Goal: Transaction & Acquisition: Purchase product/service

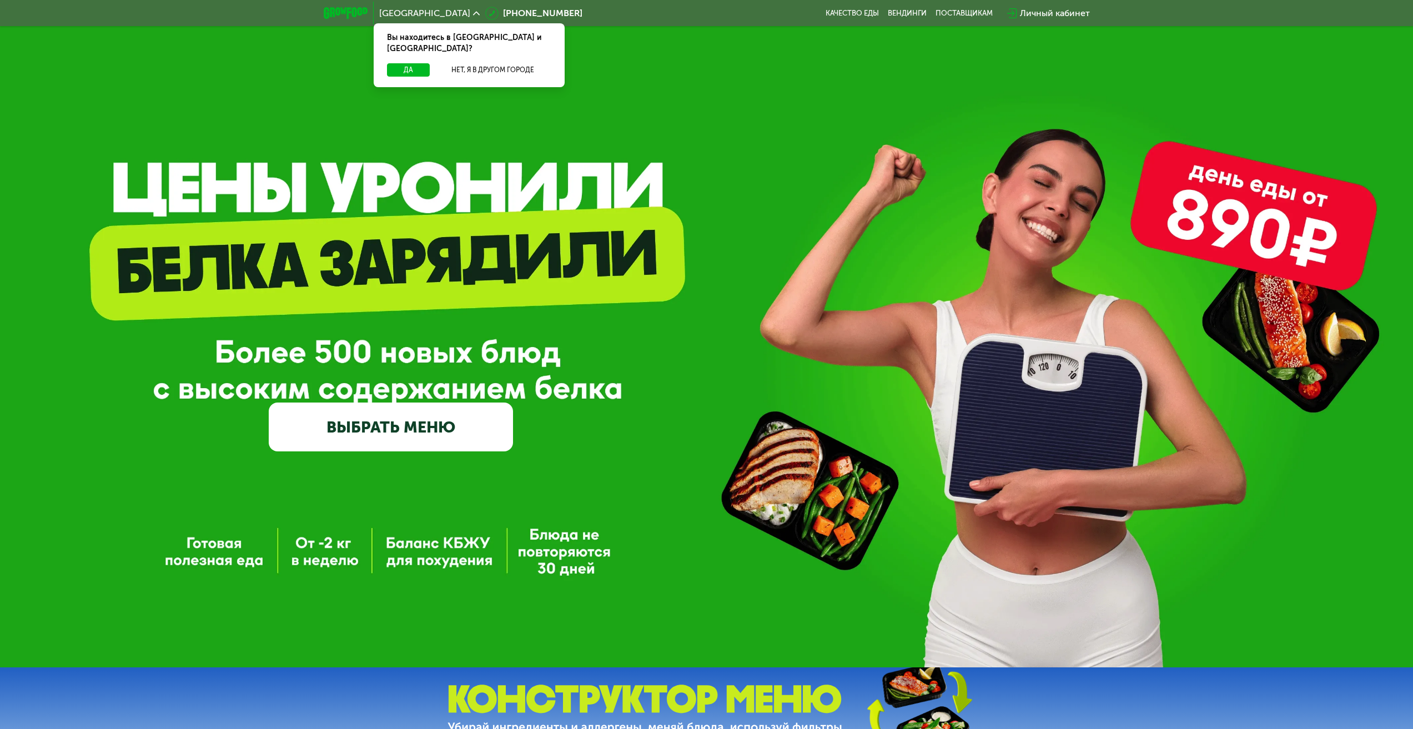
click at [378, 410] on link "ВЫБРАТЬ МЕНЮ" at bounding box center [391, 427] width 244 height 49
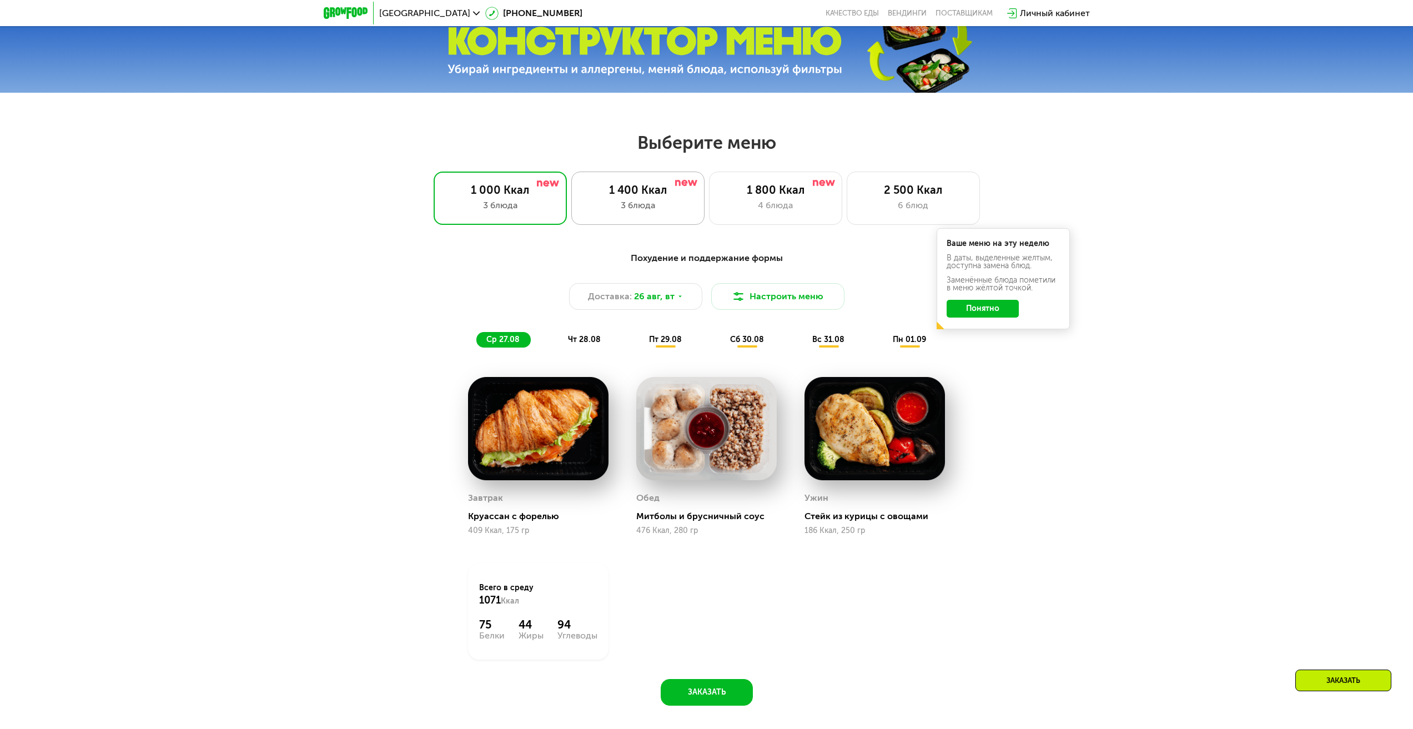
scroll to position [656, 0]
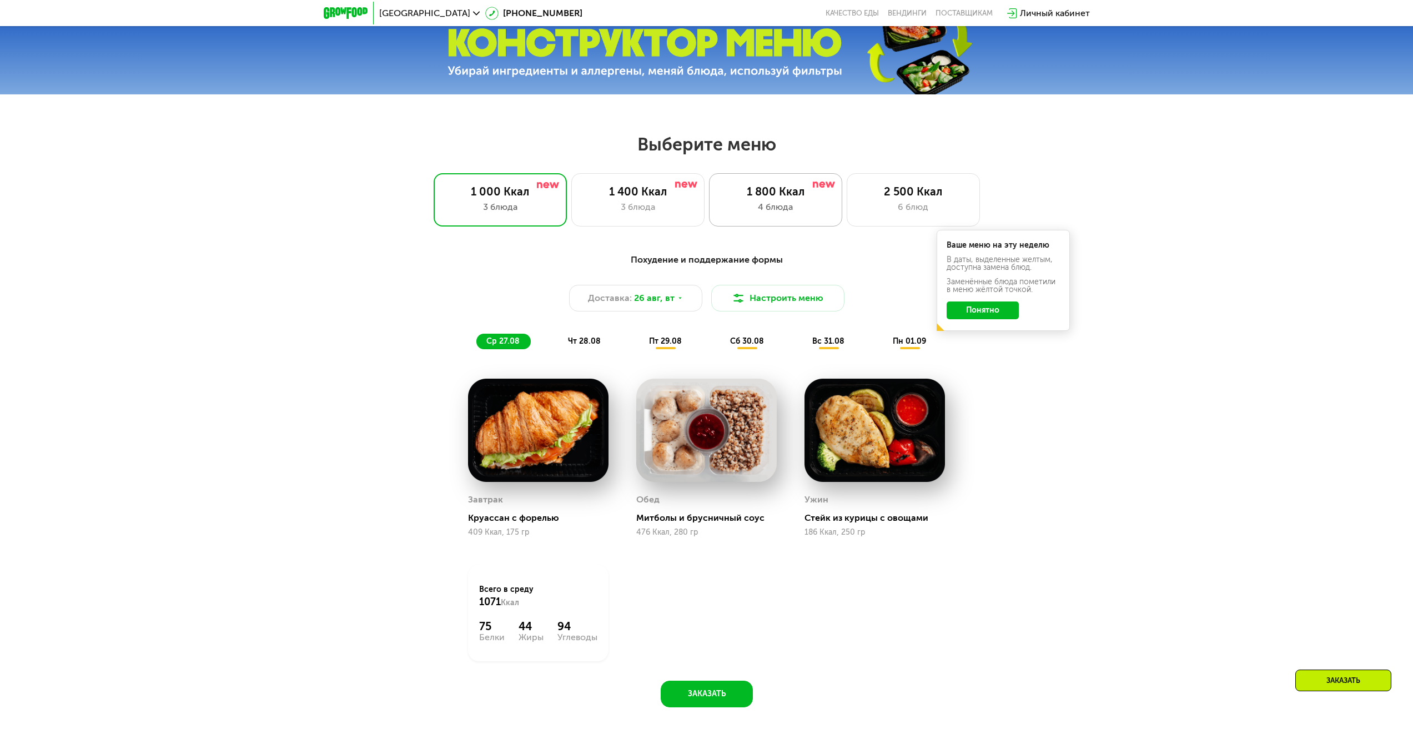
click at [813, 213] on div "4 блюда" at bounding box center [776, 206] width 110 height 13
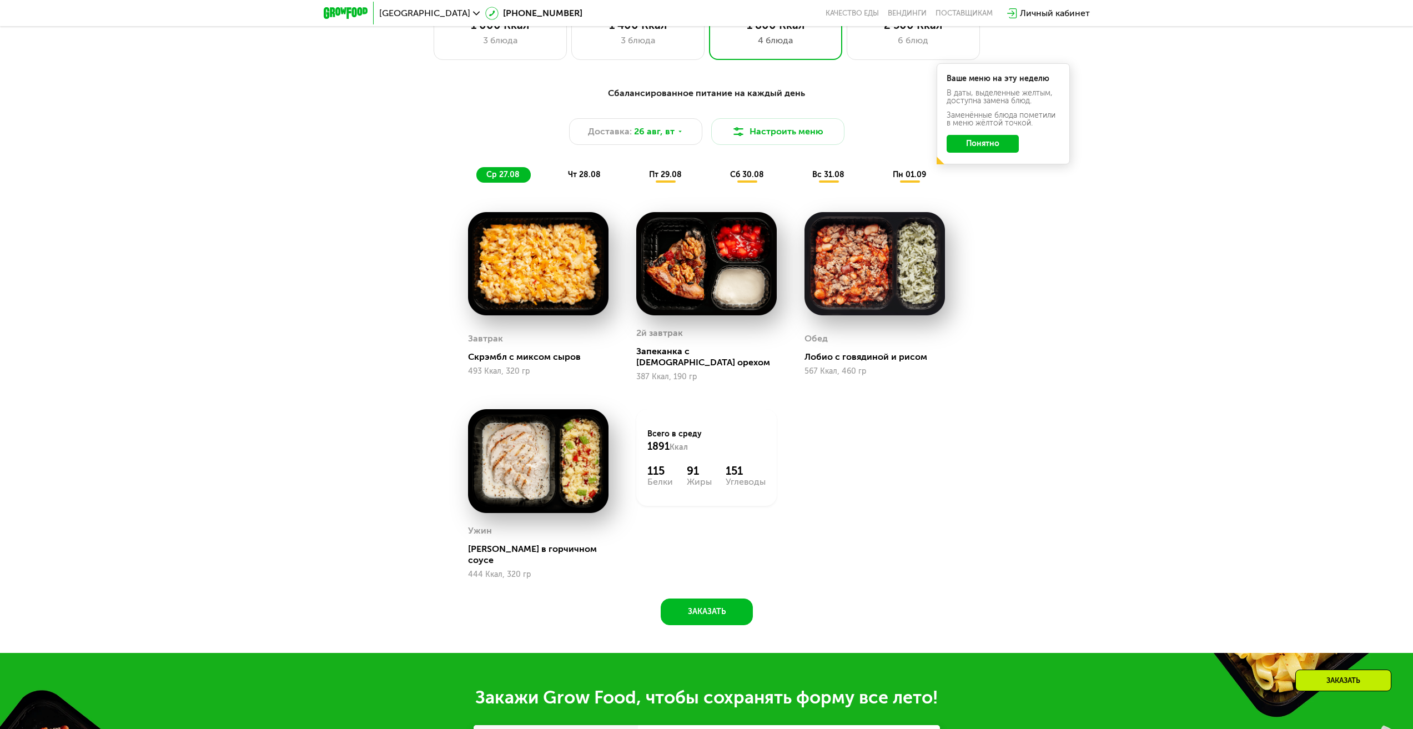
scroll to position [767, 0]
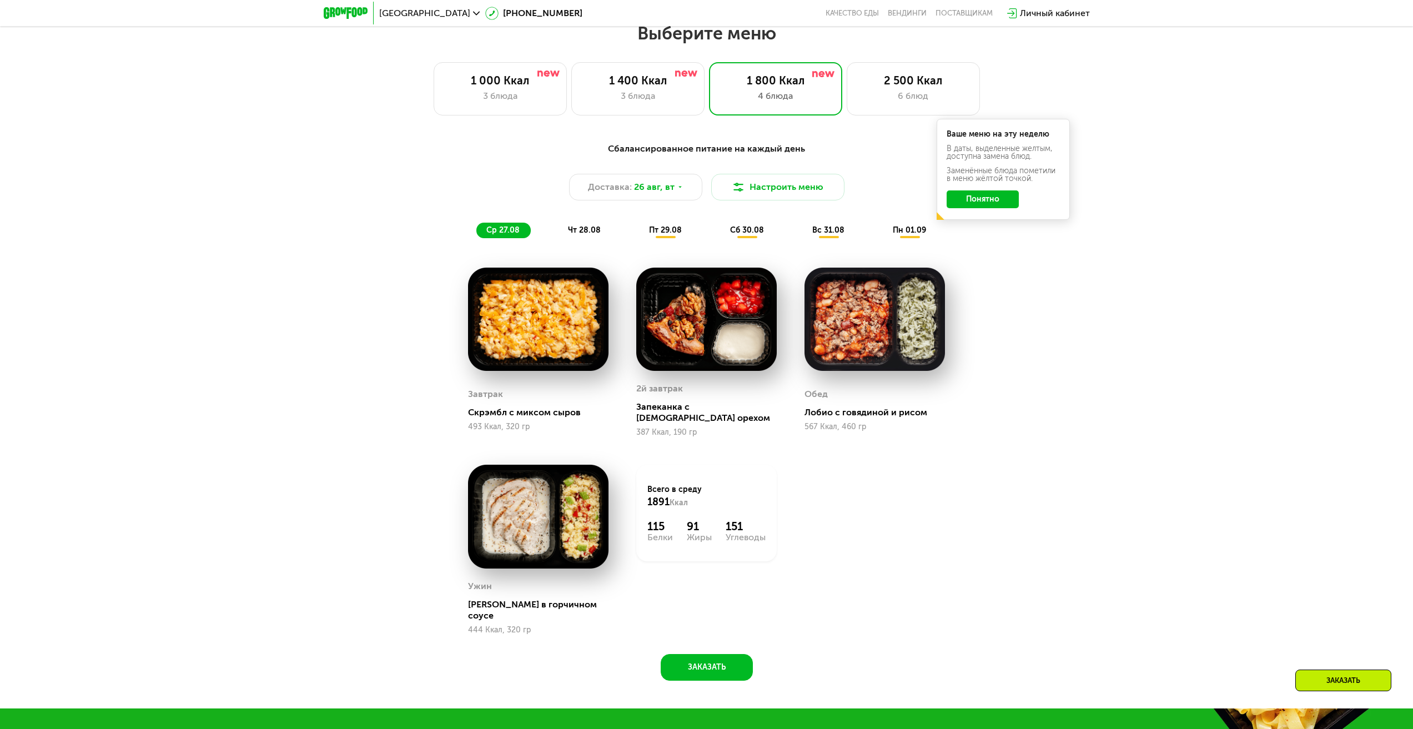
click at [997, 204] on button "Понятно" at bounding box center [983, 199] width 72 height 18
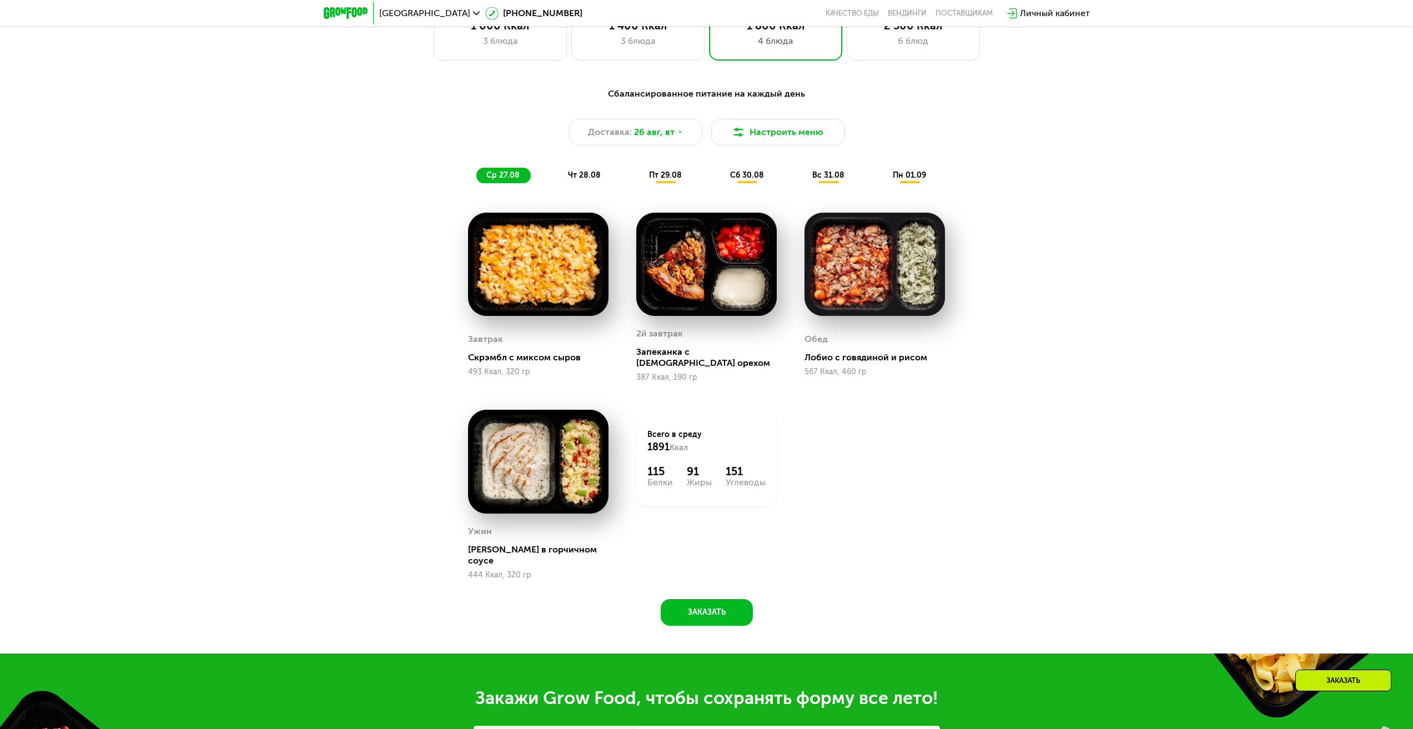
scroll to position [823, 0]
click at [583, 177] on span "чт 28.08" at bounding box center [584, 174] width 33 height 9
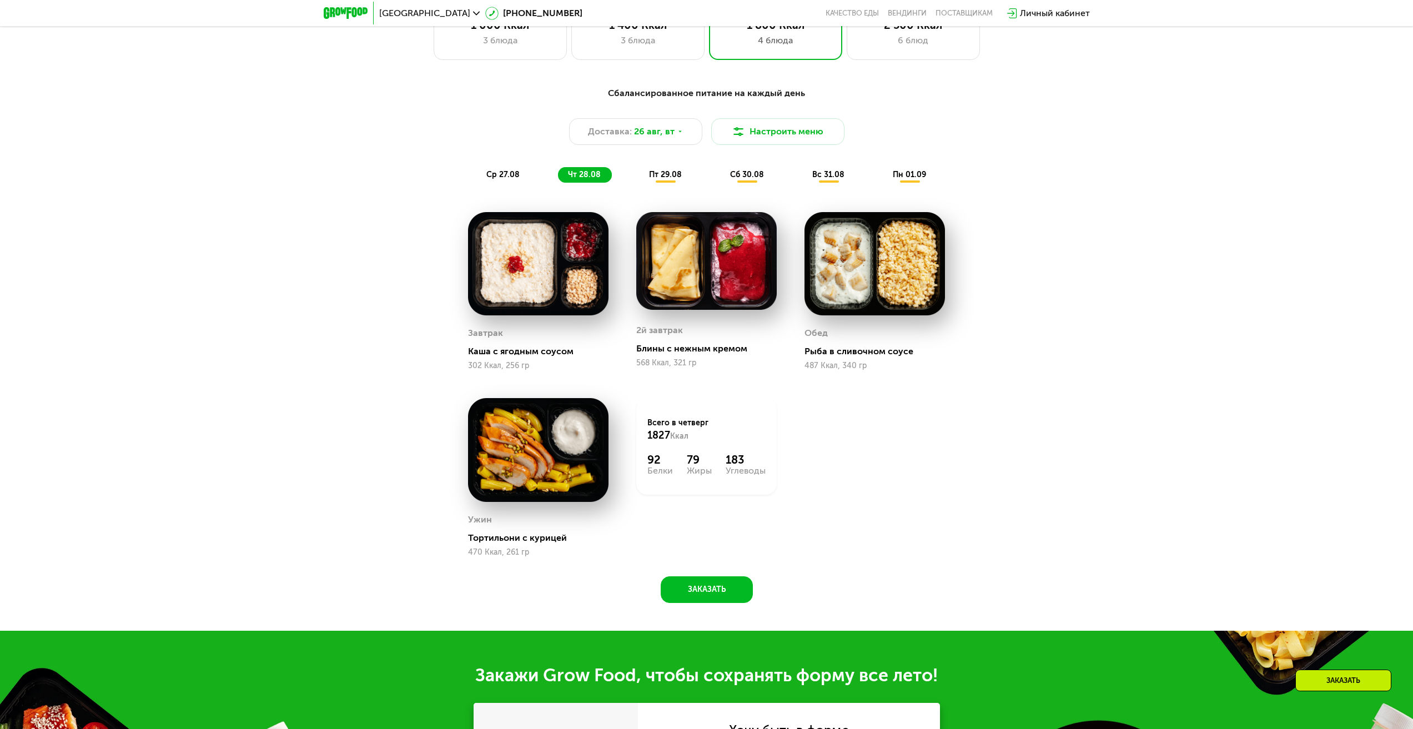
click at [893, 285] on img at bounding box center [874, 264] width 140 height 104
click at [849, 275] on img at bounding box center [874, 264] width 140 height 104
click at [554, 452] on img at bounding box center [538, 450] width 140 height 104
click at [667, 179] on span "пт 29.08" at bounding box center [665, 174] width 33 height 9
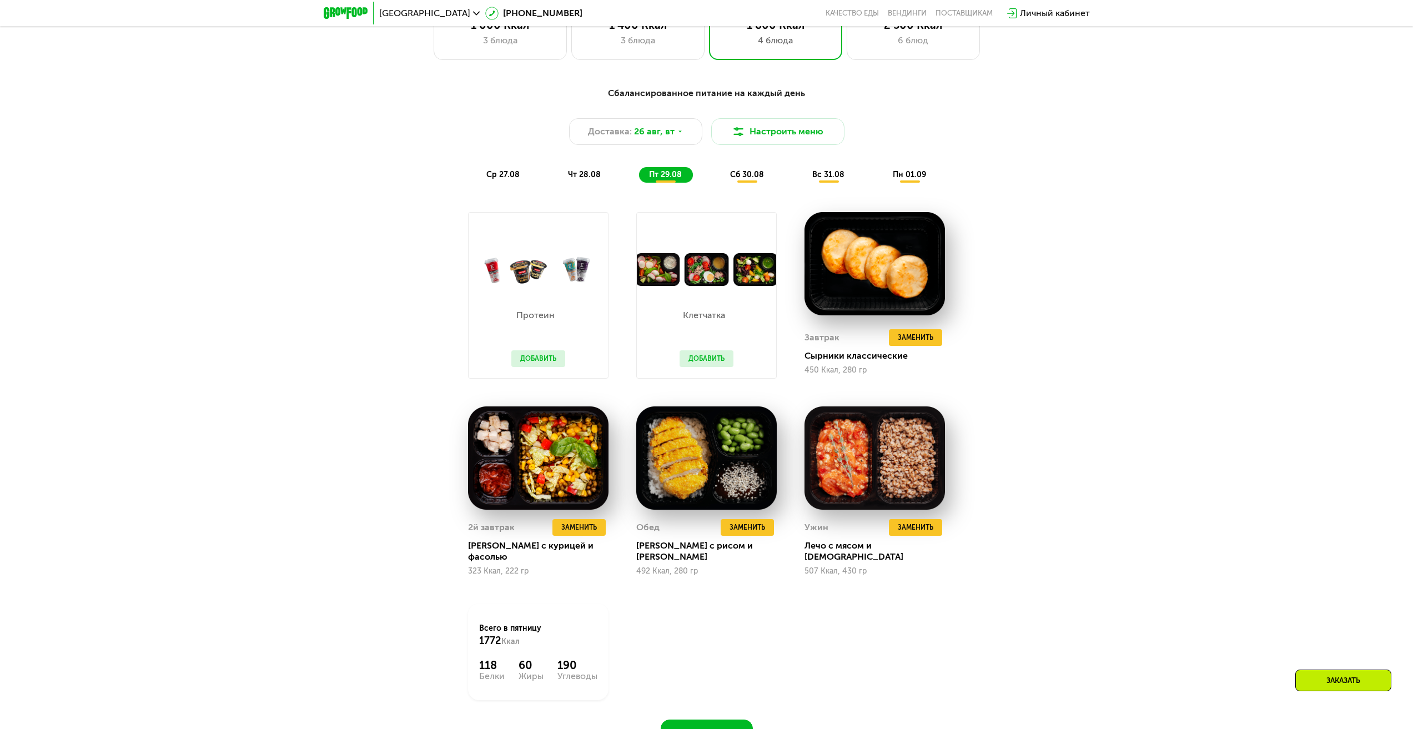
click at [728, 166] on div "Сбалансированное питание на каждый день Доставка: [DATE] Настроить меню ср 27.0…" at bounding box center [706, 135] width 657 height 96
click at [746, 170] on div "Сбалансированное питание на каждый день Доставка: [DATE] Настроить меню ср 27.0…" at bounding box center [706, 135] width 657 height 96
click at [746, 179] on span "сб 30.08" at bounding box center [747, 174] width 34 height 9
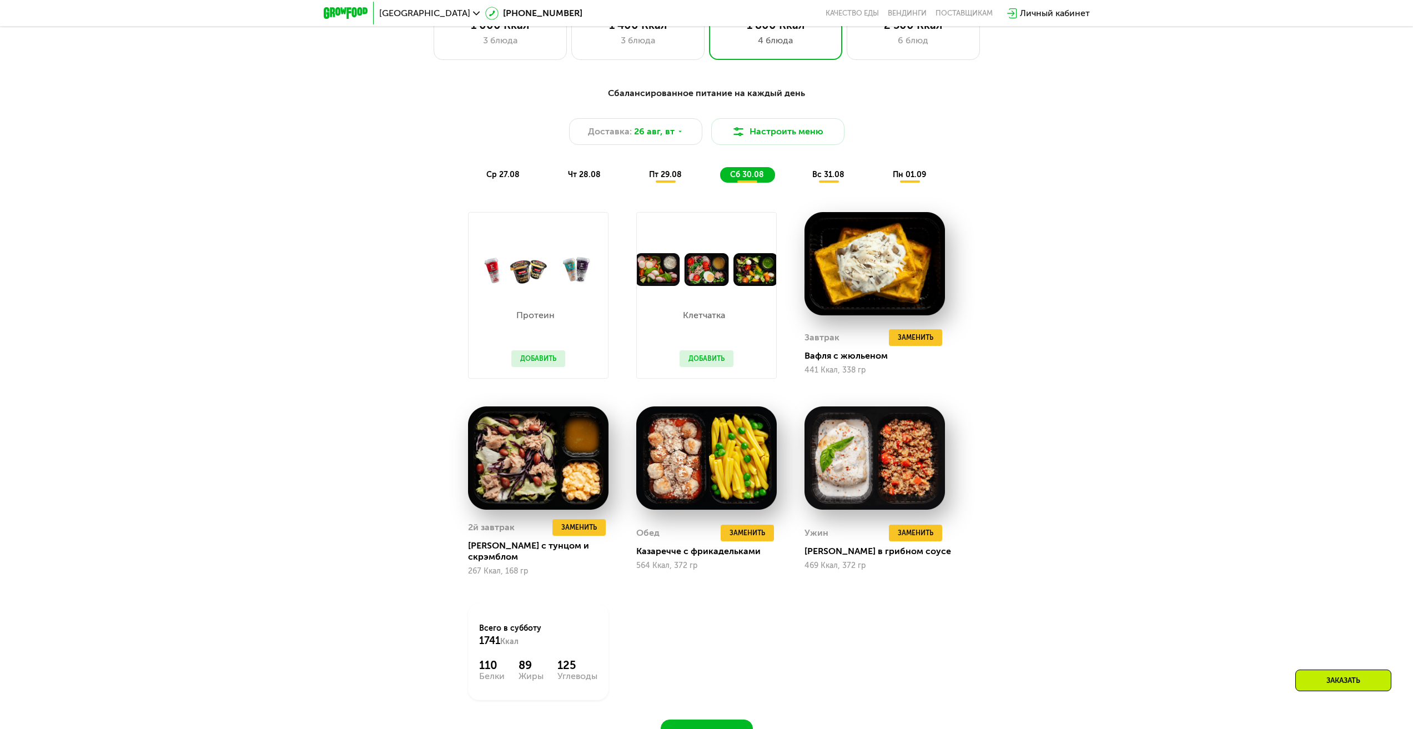
click at [823, 179] on span "вс 31.08" at bounding box center [828, 174] width 32 height 9
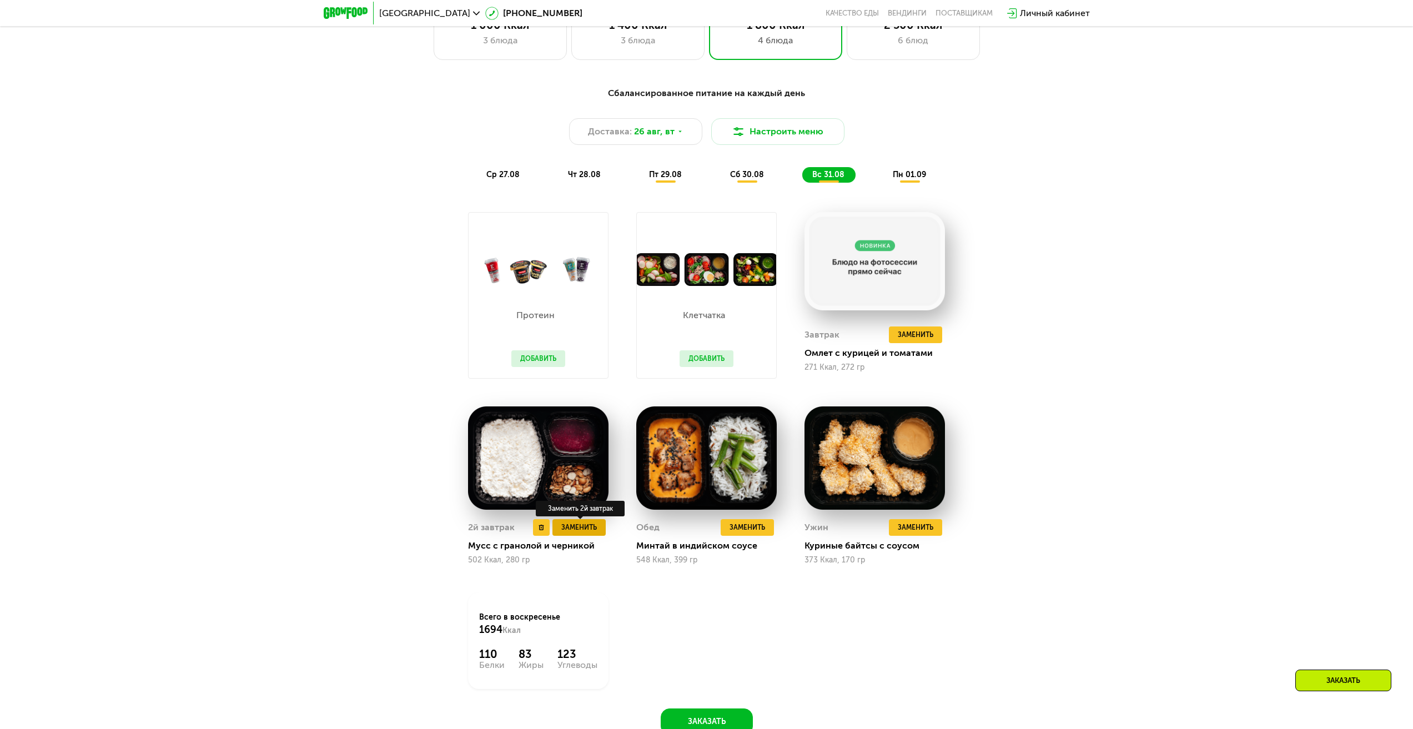
click at [590, 533] on span "Заменить" at bounding box center [579, 527] width 36 height 11
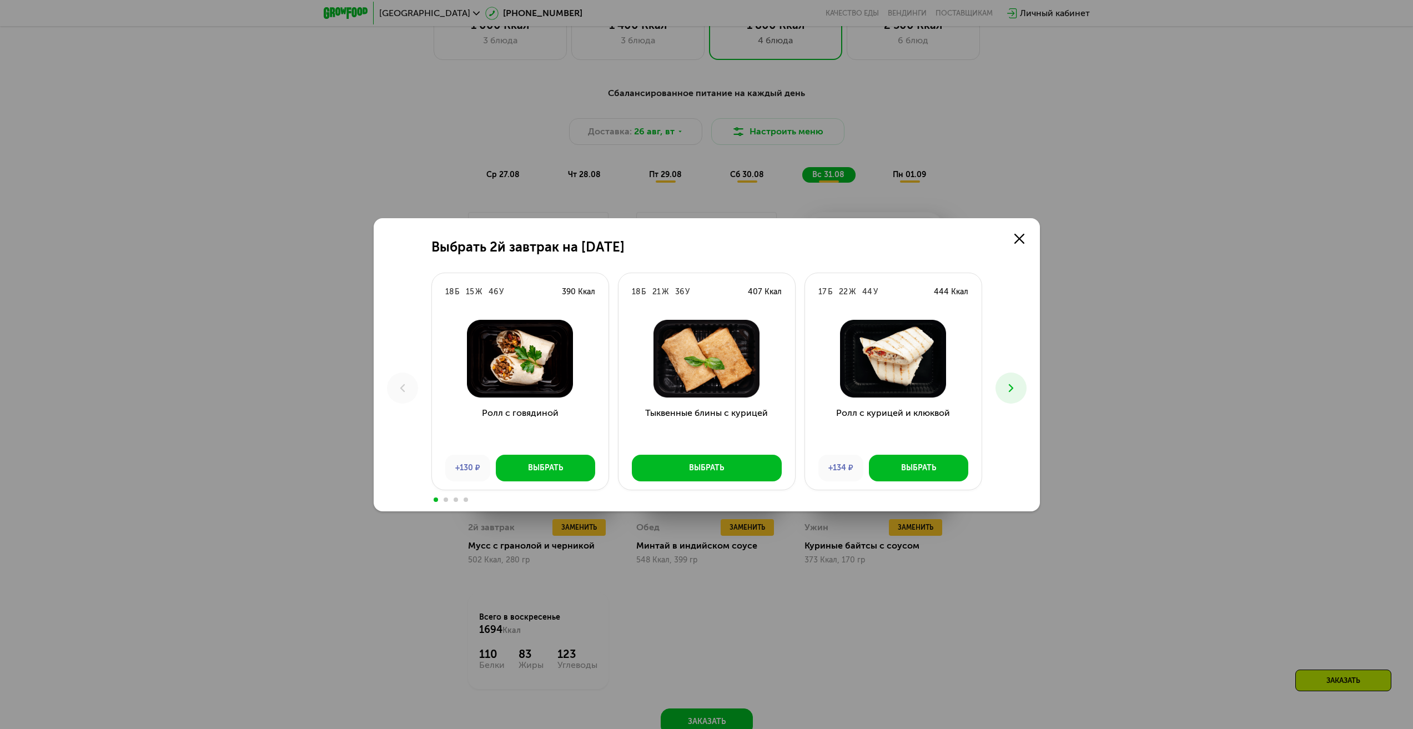
click at [587, 532] on div "Выбрать 2й завтрак на [DATE] Б 15 Ж 46 У 390 Ккал Ролл с говядиной +130 ₽ Выбра…" at bounding box center [706, 364] width 1413 height 729
click at [1014, 380] on button at bounding box center [1010, 388] width 31 height 31
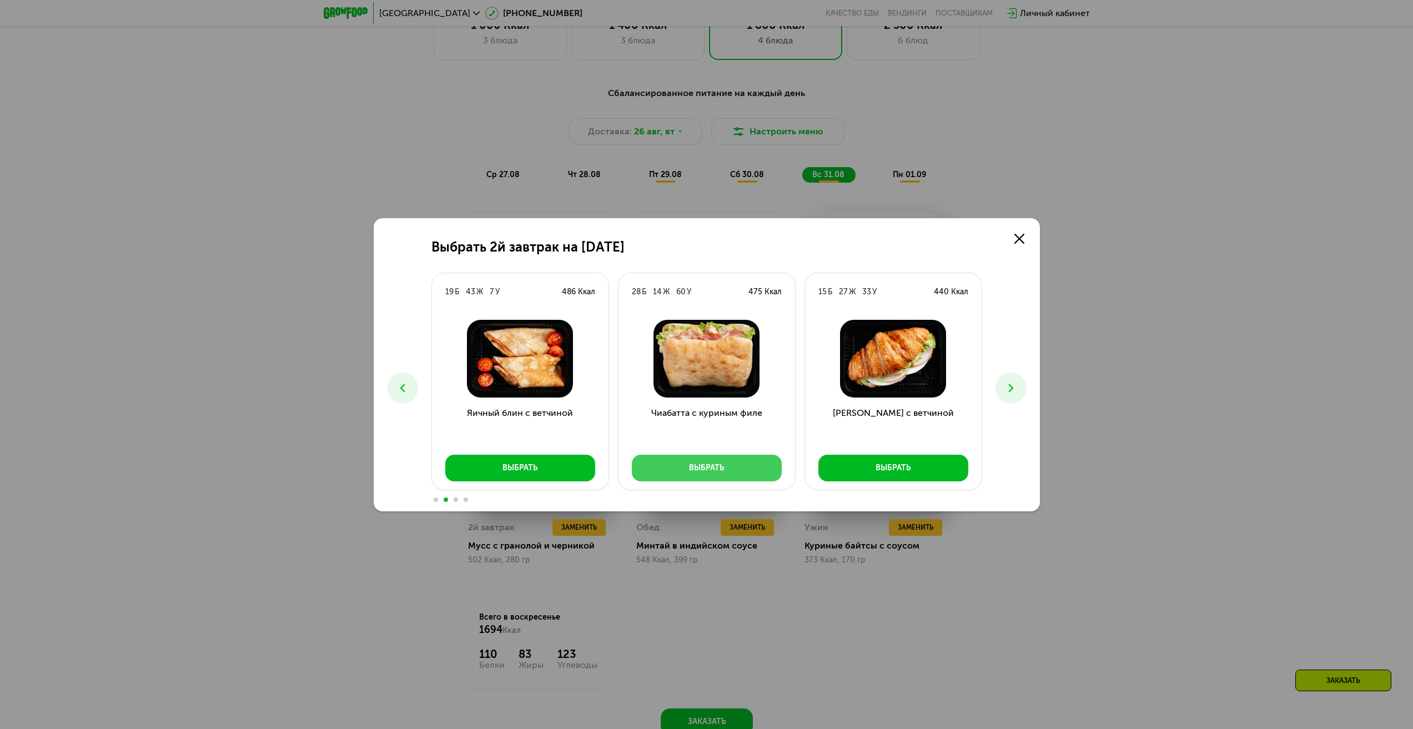
click at [728, 467] on button "Выбрать" at bounding box center [707, 468] width 150 height 27
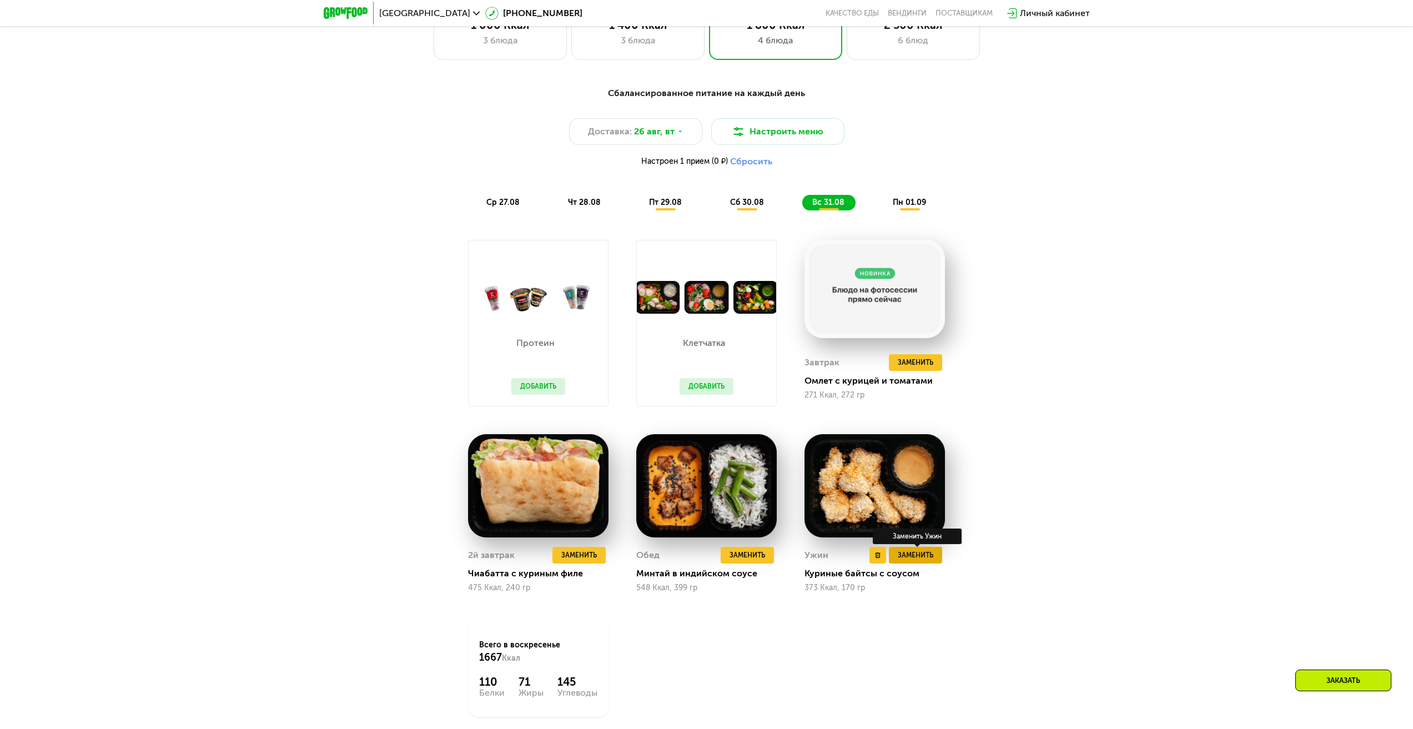
click at [922, 559] on span "Заменить" at bounding box center [916, 555] width 36 height 11
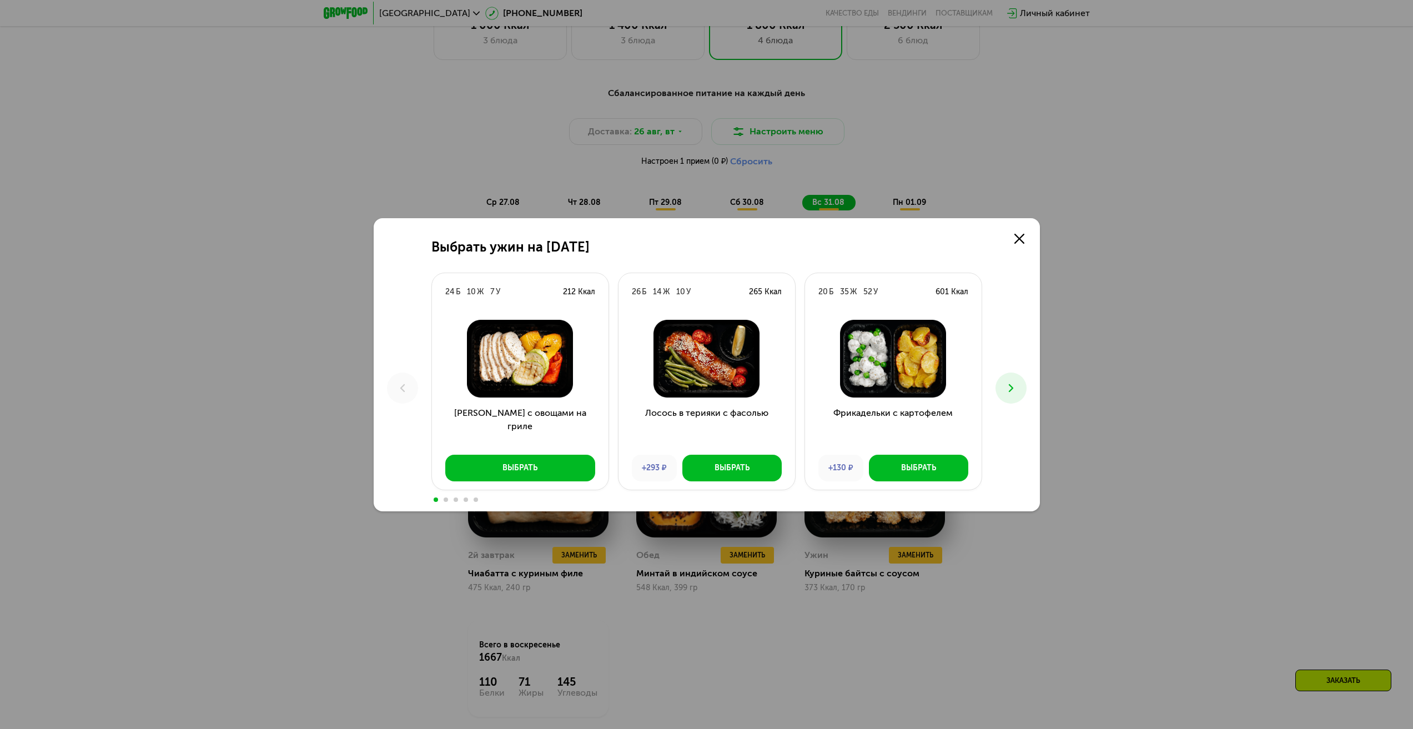
click at [1010, 394] on icon at bounding box center [1010, 387] width 13 height 13
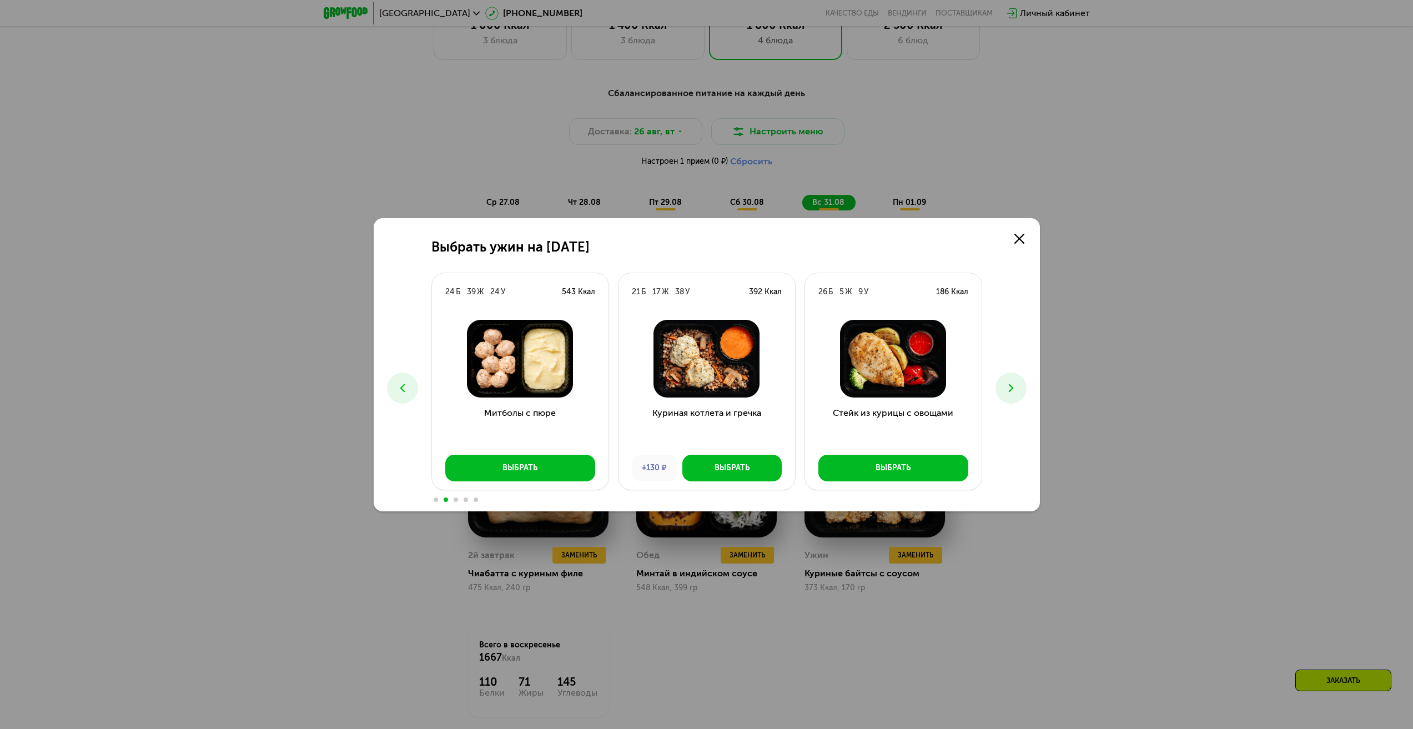
click at [1010, 389] on icon at bounding box center [1010, 387] width 13 height 13
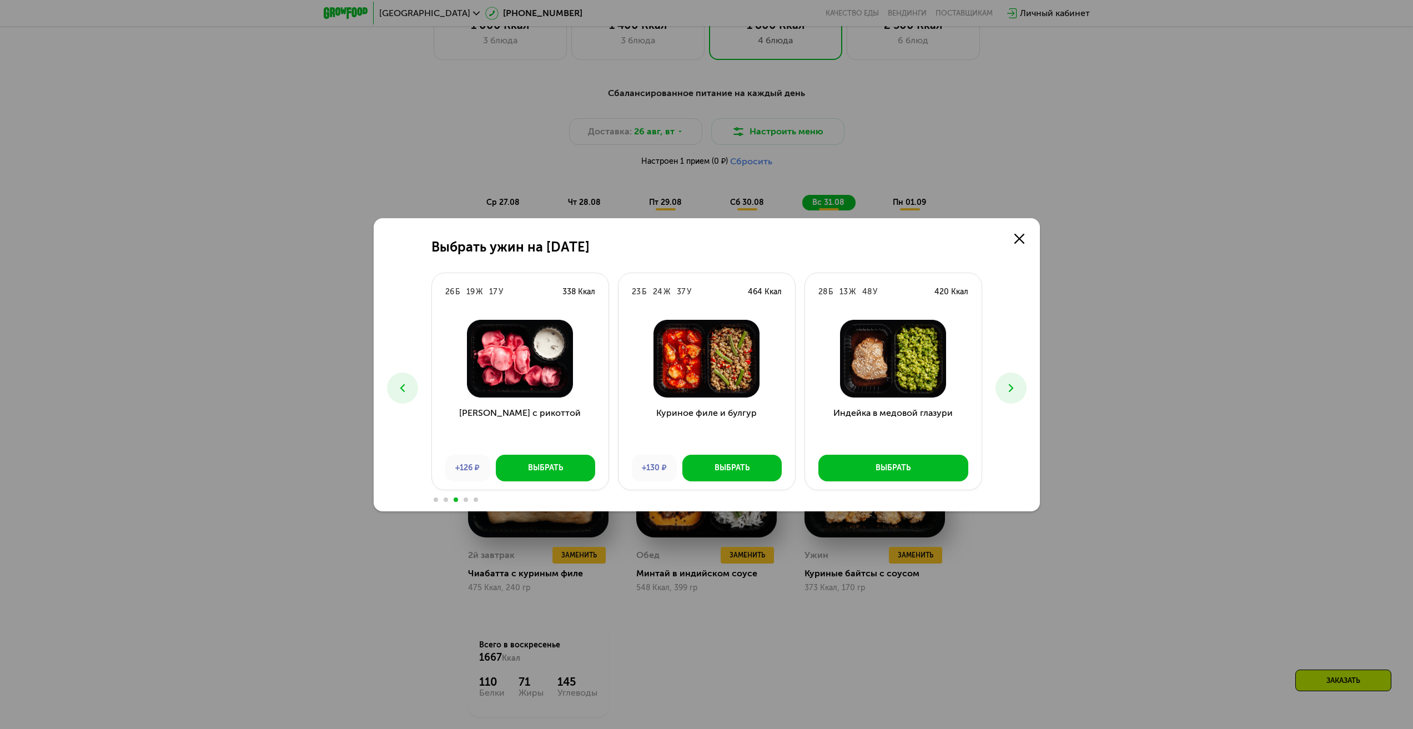
click at [1010, 389] on icon at bounding box center [1010, 387] width 13 height 13
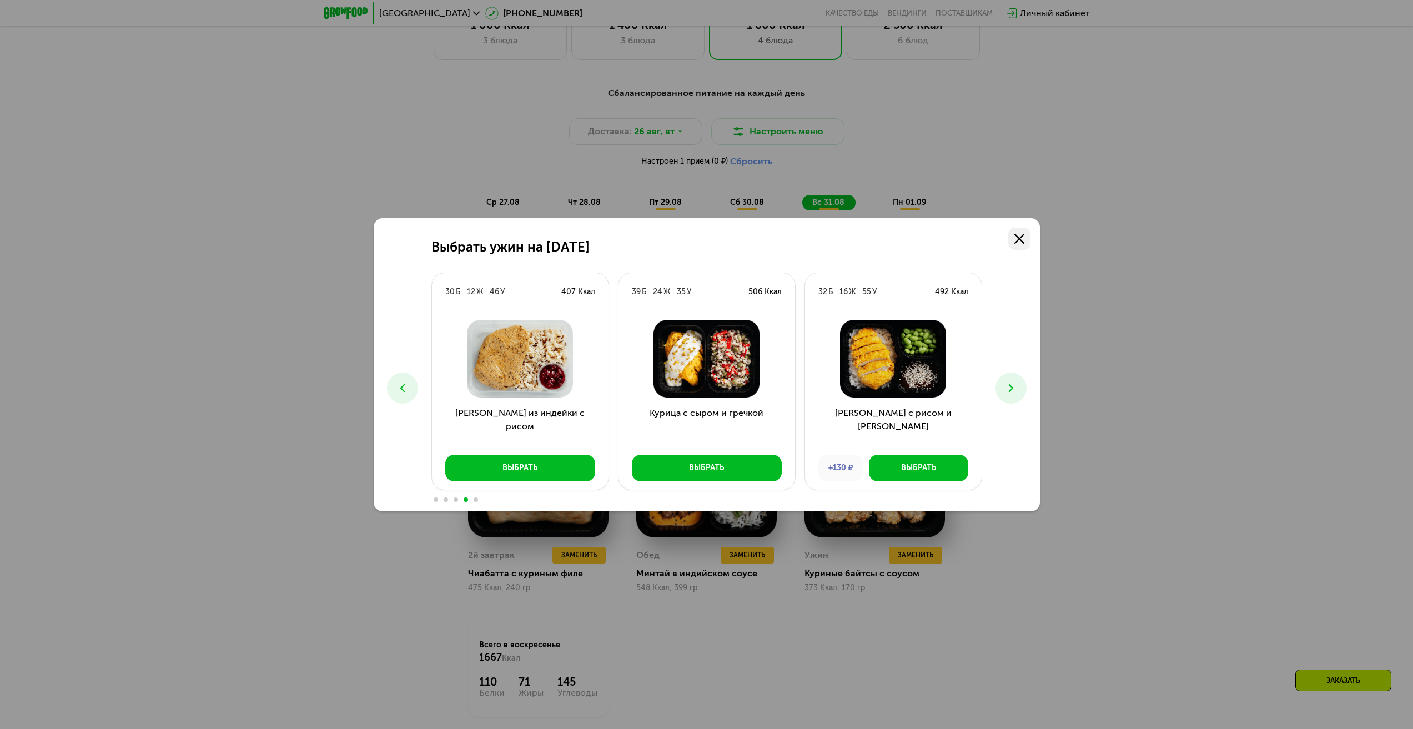
click at [1017, 234] on icon at bounding box center [1019, 239] width 10 height 10
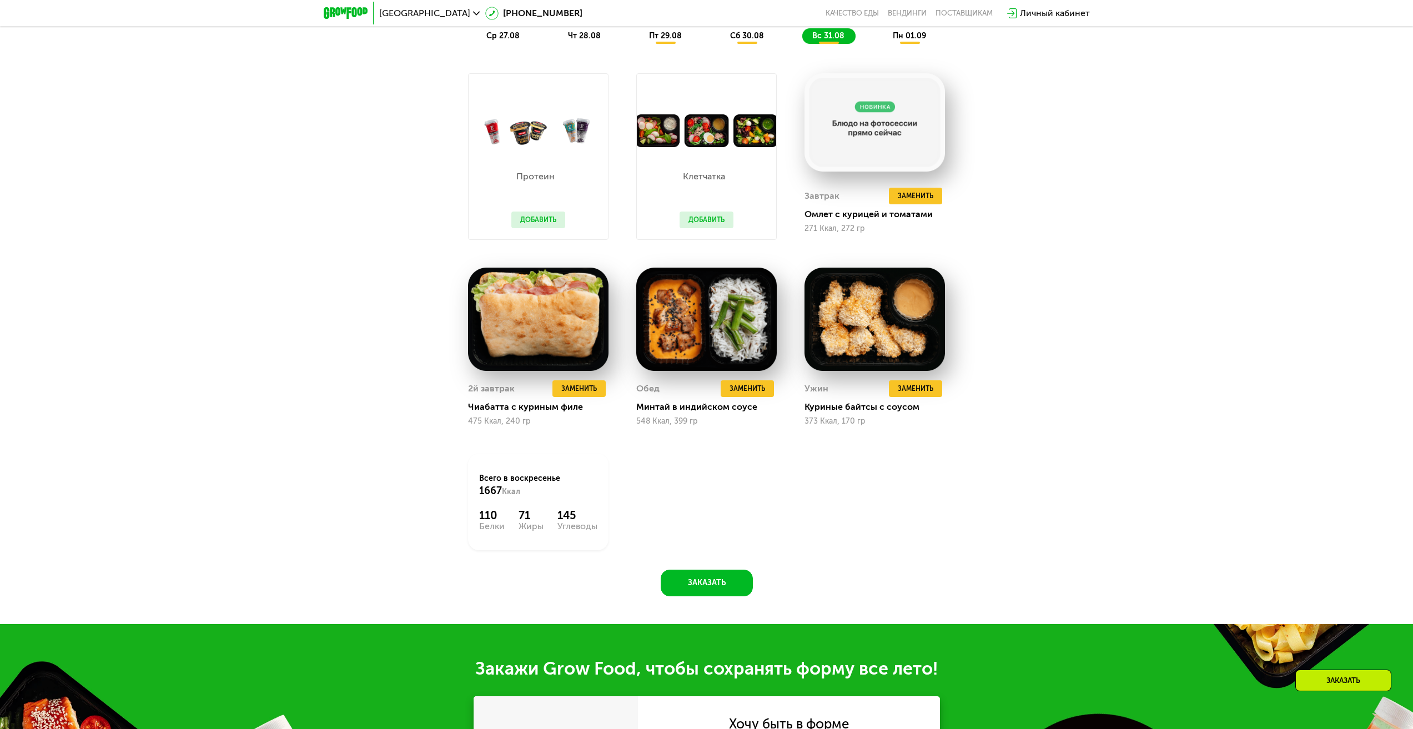
scroll to position [712, 0]
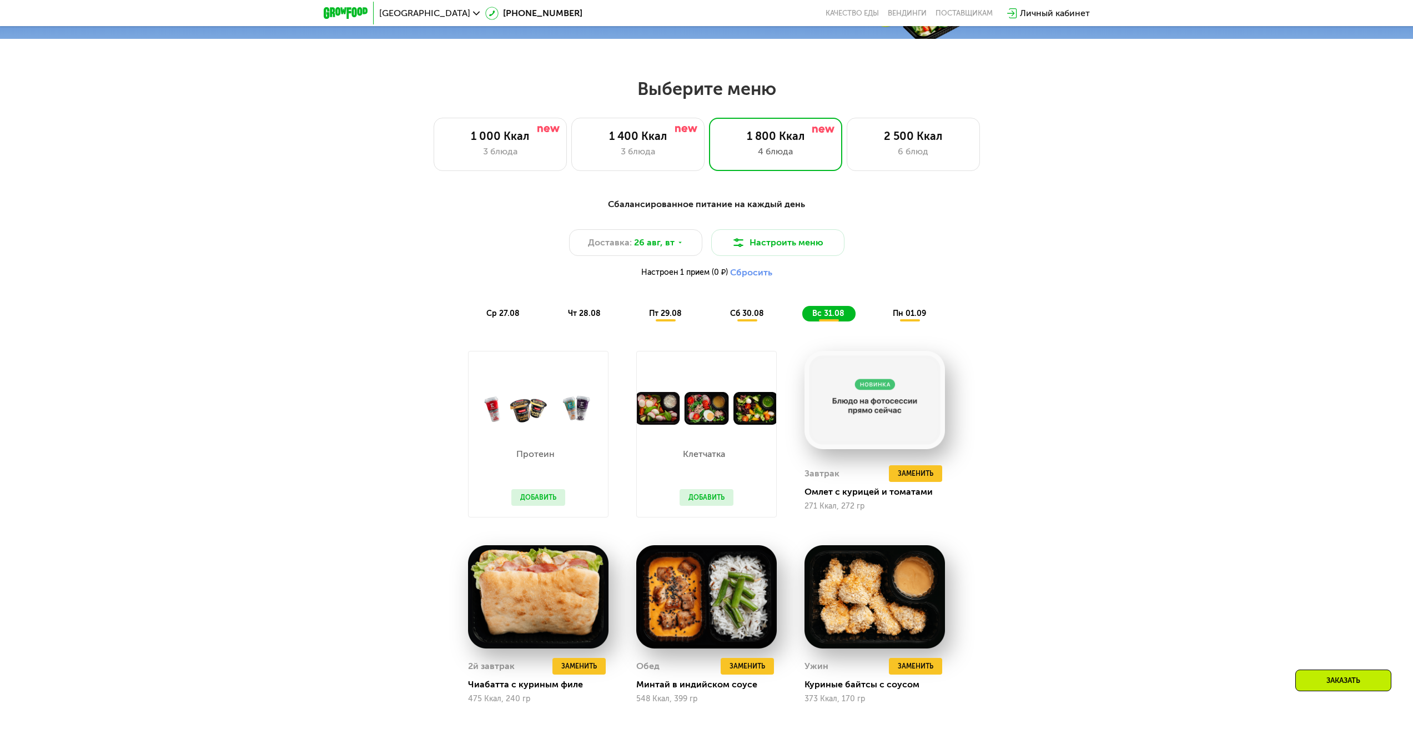
click at [903, 314] on span "пн 01.09" at bounding box center [909, 313] width 33 height 9
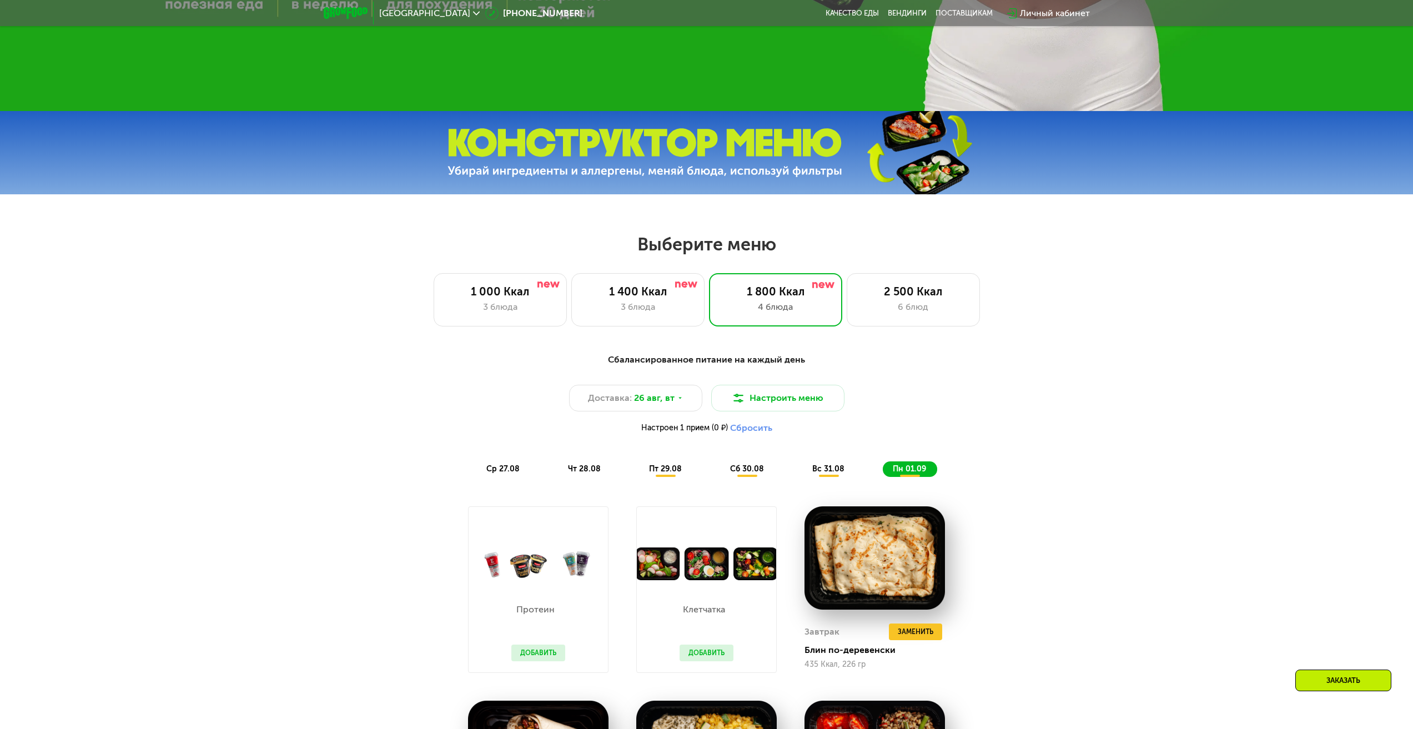
scroll to position [545, 0]
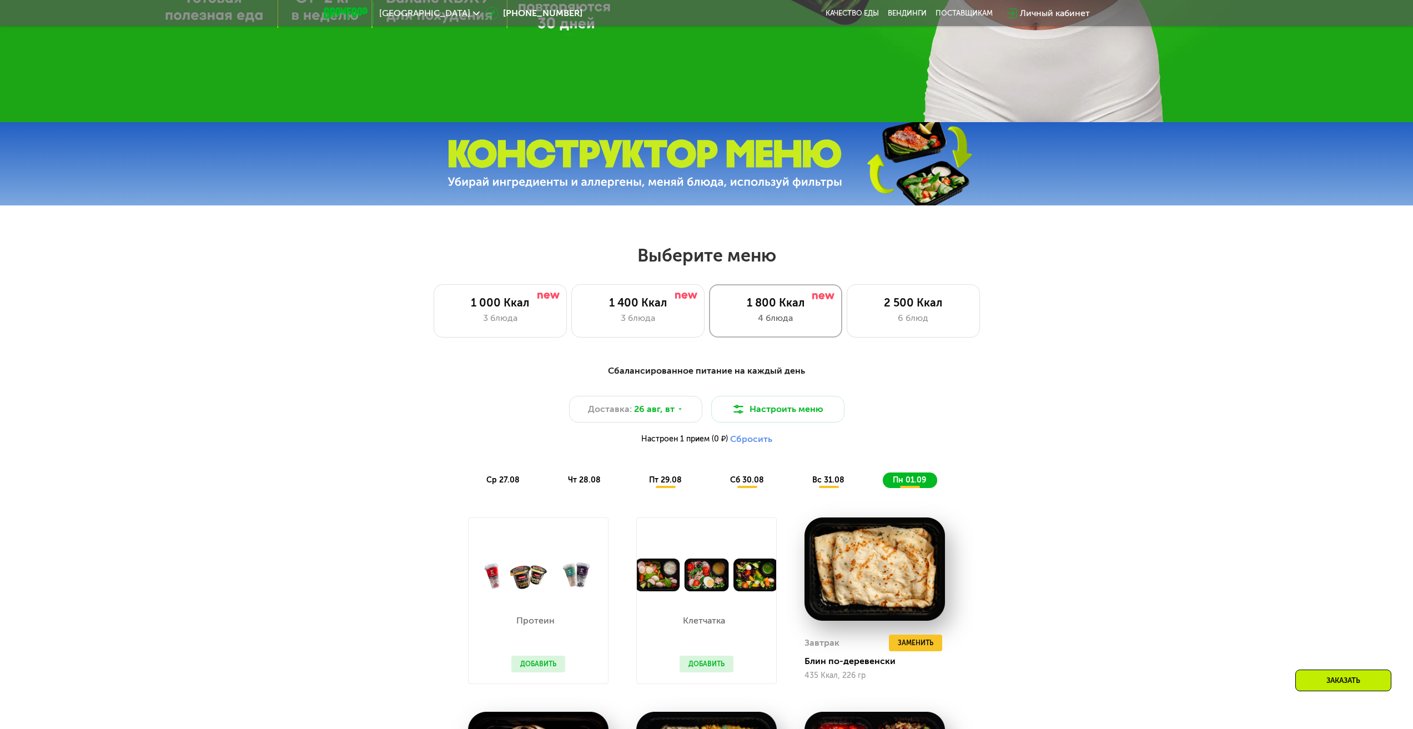
click at [732, 325] on div "4 блюда" at bounding box center [776, 317] width 110 height 13
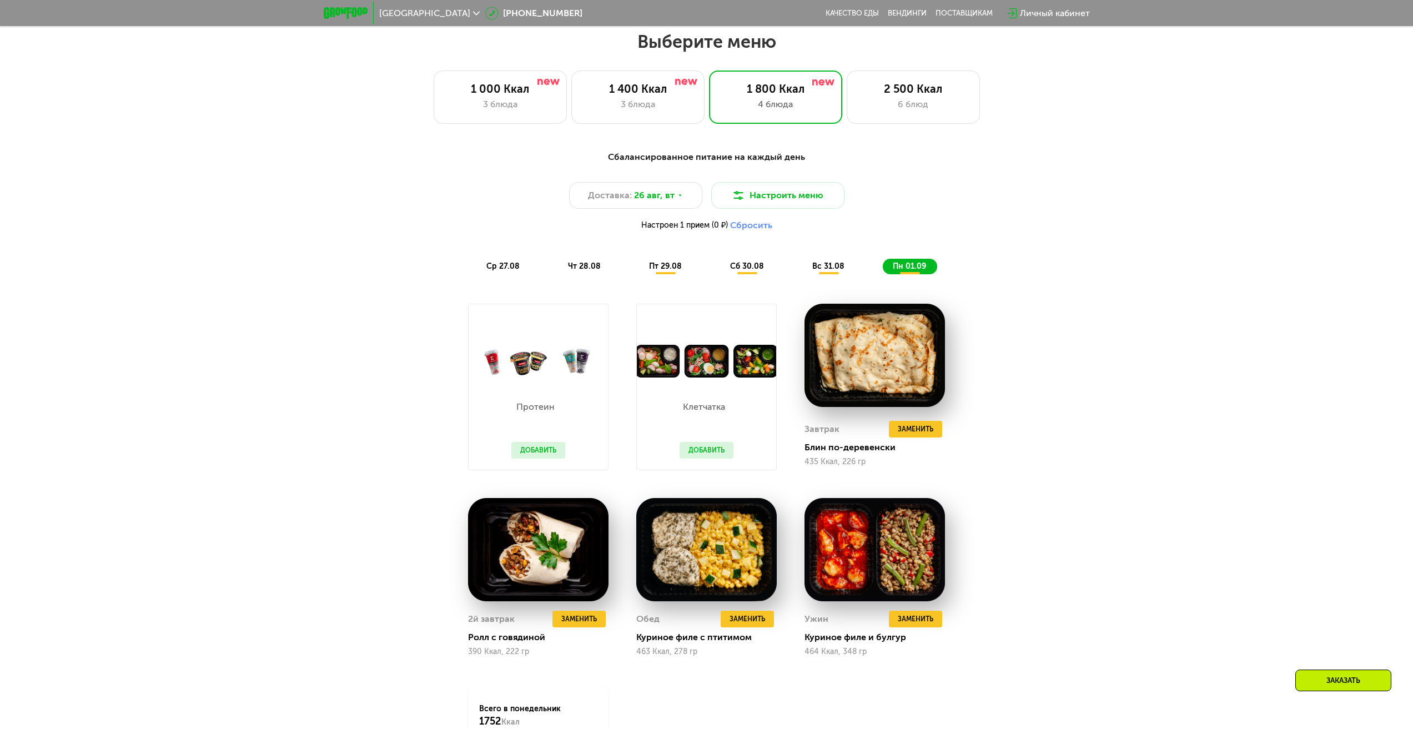
scroll to position [767, 0]
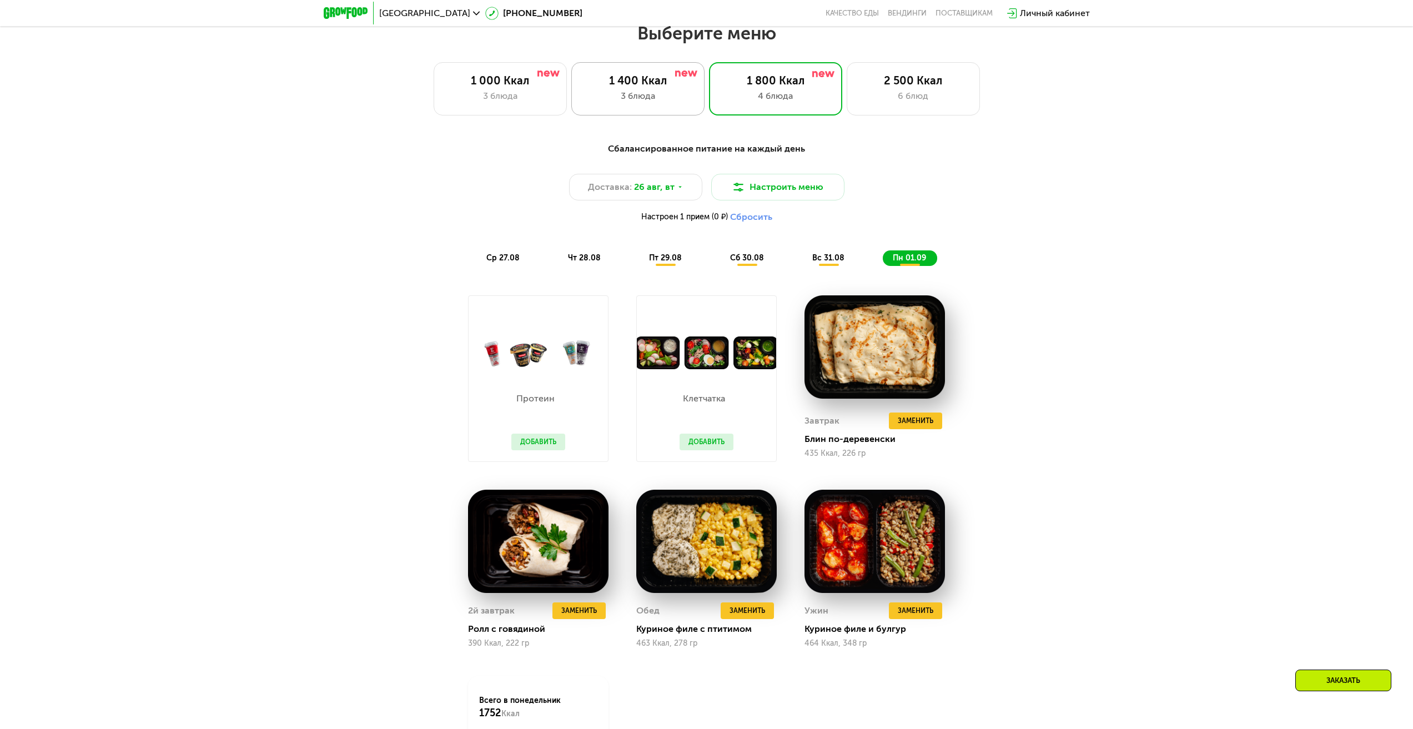
click at [666, 95] on div "3 блюда" at bounding box center [638, 95] width 110 height 13
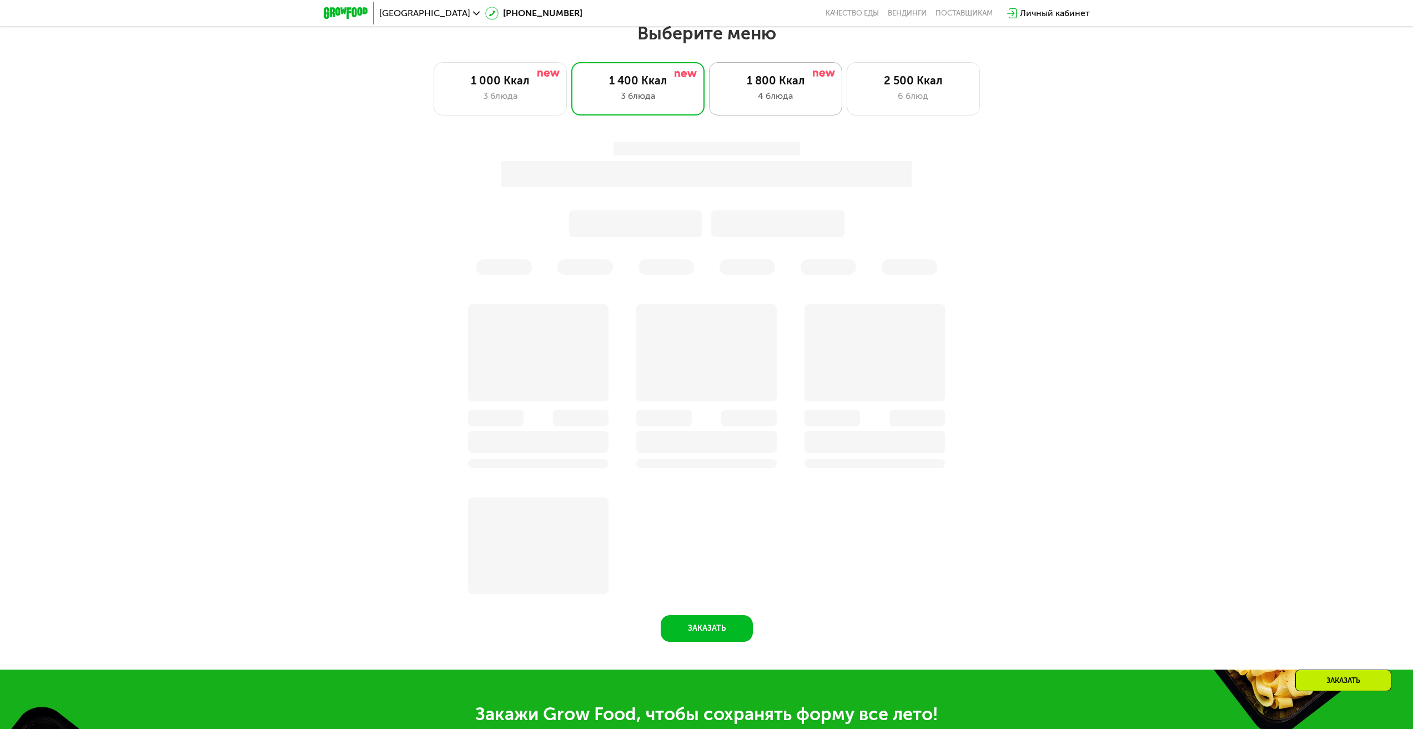
click at [847, 91] on div "1 800 Ккал 4 блюда" at bounding box center [913, 88] width 133 height 53
